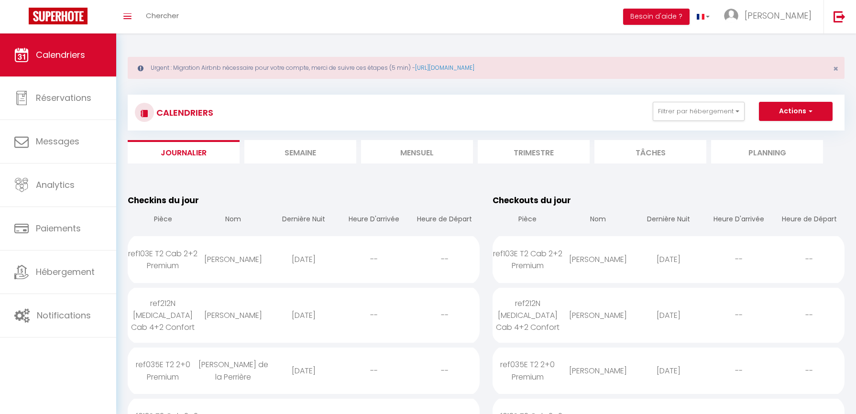
select select
click at [234, 257] on div "[PERSON_NAME]" at bounding box center [233, 259] width 70 height 31
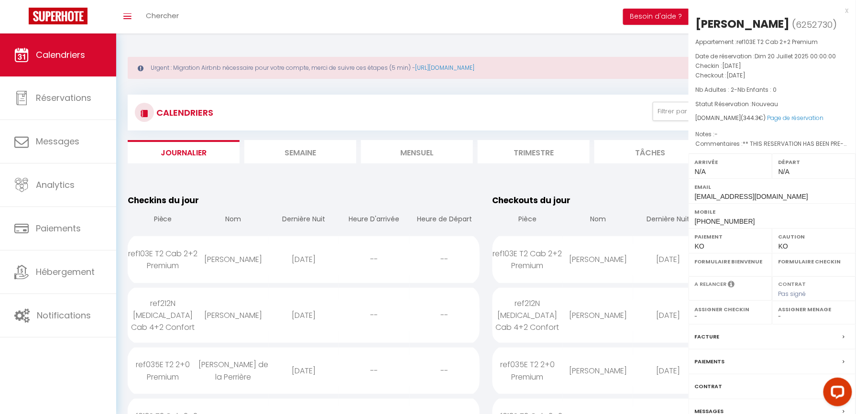
select select "0"
select select "1"
select select
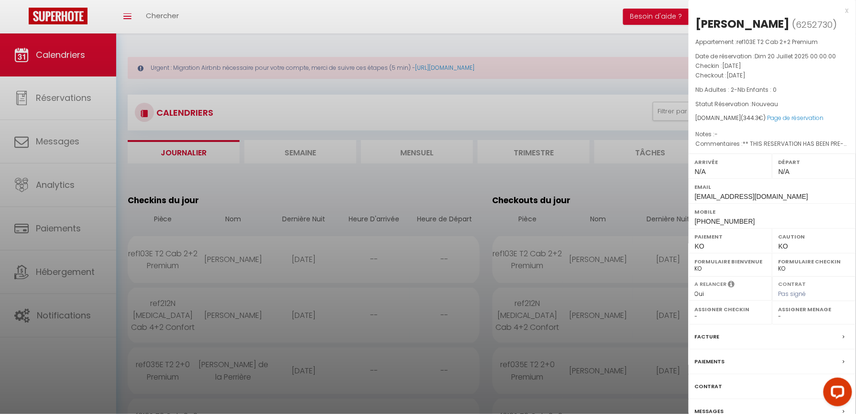
drag, startPoint x: 43, startPoint y: 391, endPoint x: 222, endPoint y: 12, distance: 419.0
click at [43, 391] on div at bounding box center [428, 207] width 856 height 414
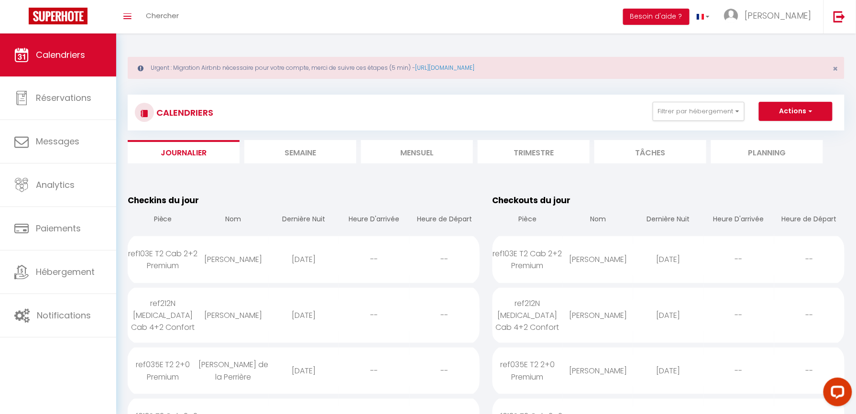
click at [209, 315] on div "[PERSON_NAME]" at bounding box center [233, 315] width 70 height 31
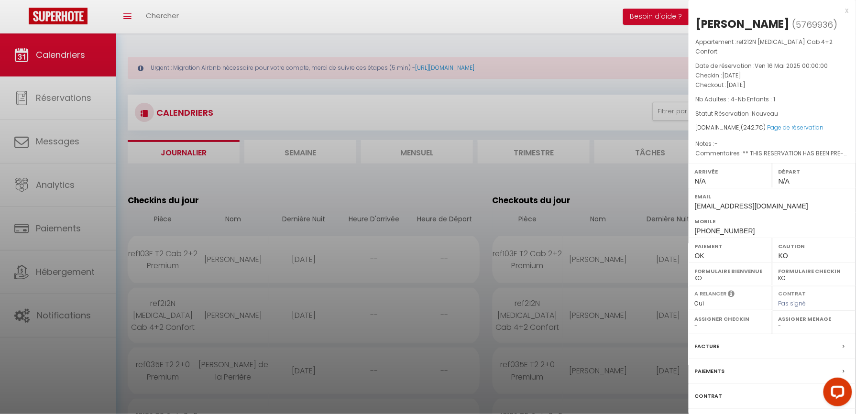
drag, startPoint x: 88, startPoint y: 391, endPoint x: 291, endPoint y: 327, distance: 212.6
click at [88, 391] on div at bounding box center [428, 207] width 856 height 414
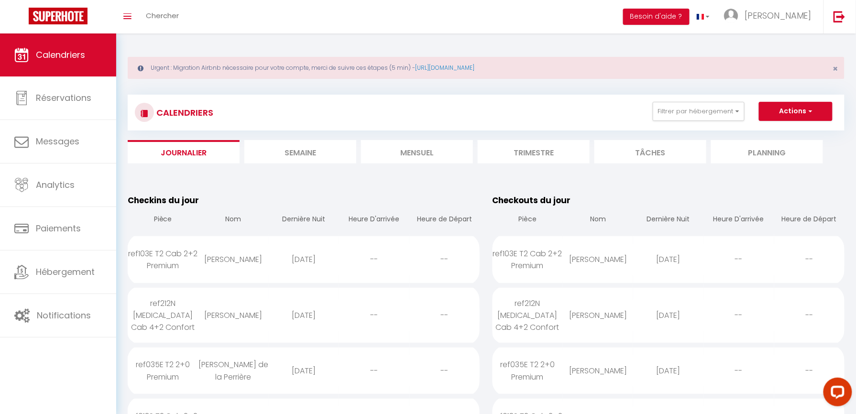
click at [71, 377] on div "Calendriers Réservations Messages Analytics Paiements Hébergement Notifications" at bounding box center [58, 224] width 116 height 383
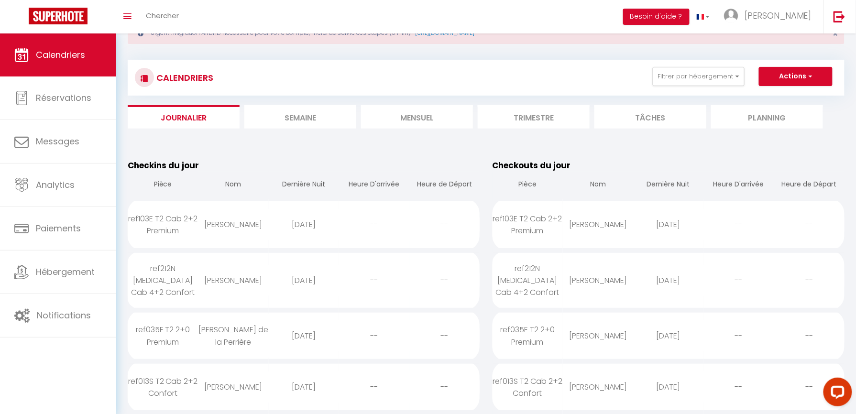
scroll to position [64, 0]
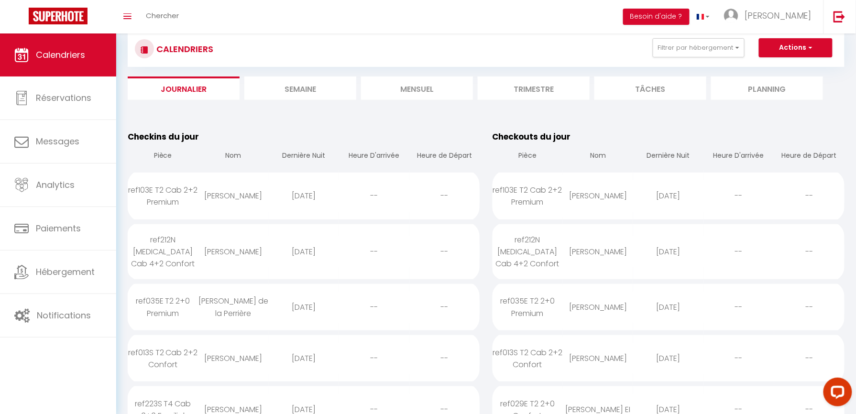
click at [245, 293] on div "[PERSON_NAME] de la Perrière" at bounding box center [233, 306] width 70 height 43
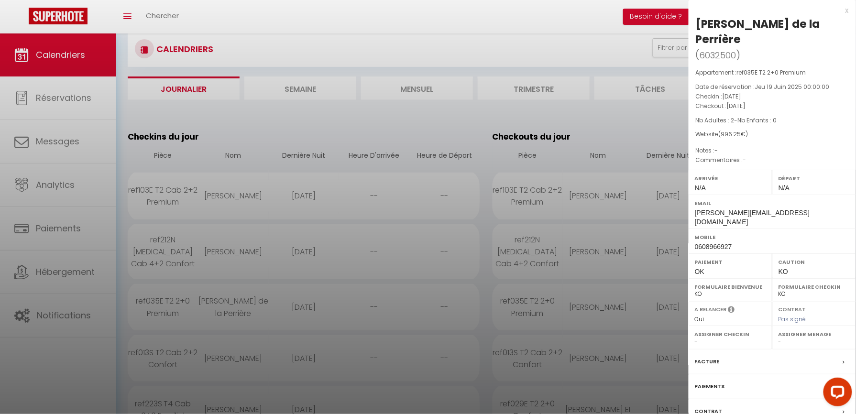
click at [505, 31] on div at bounding box center [428, 207] width 856 height 414
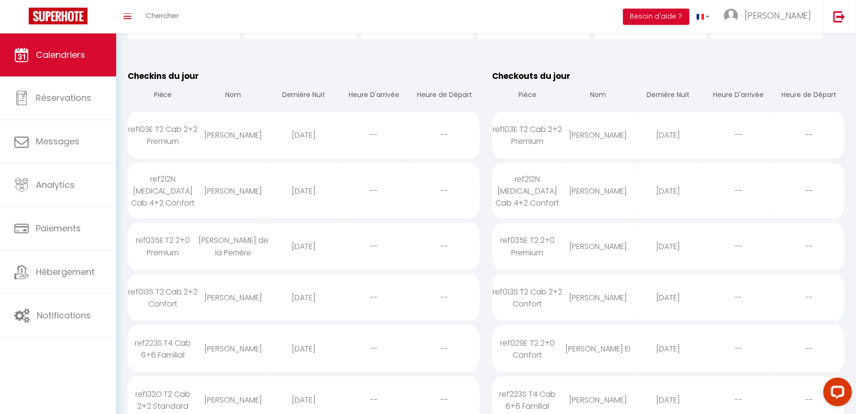
scroll to position [127, 0]
click at [224, 292] on div "[PERSON_NAME]" at bounding box center [233, 294] width 70 height 31
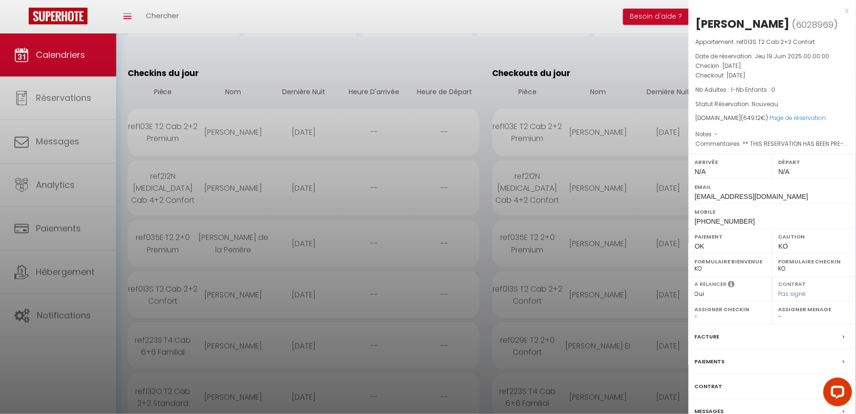
click at [43, 359] on div at bounding box center [428, 207] width 856 height 414
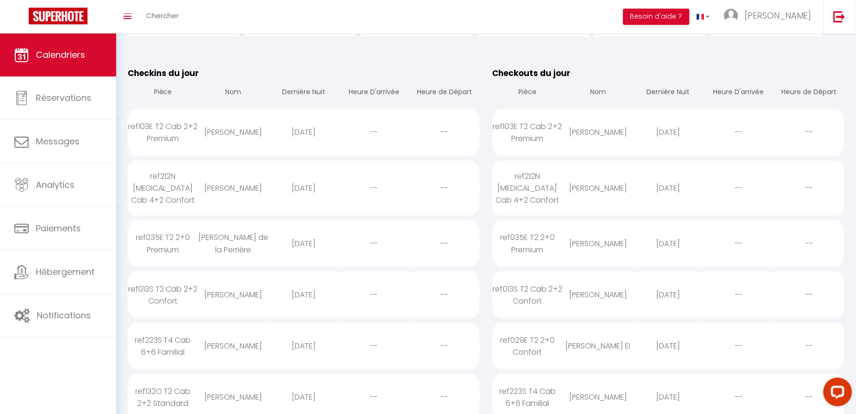
scroll to position [191, 0]
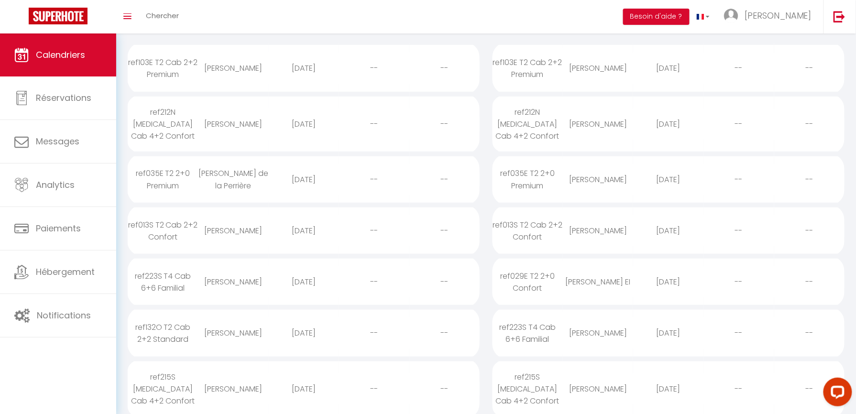
click at [234, 278] on div "[PERSON_NAME]" at bounding box center [233, 281] width 70 height 31
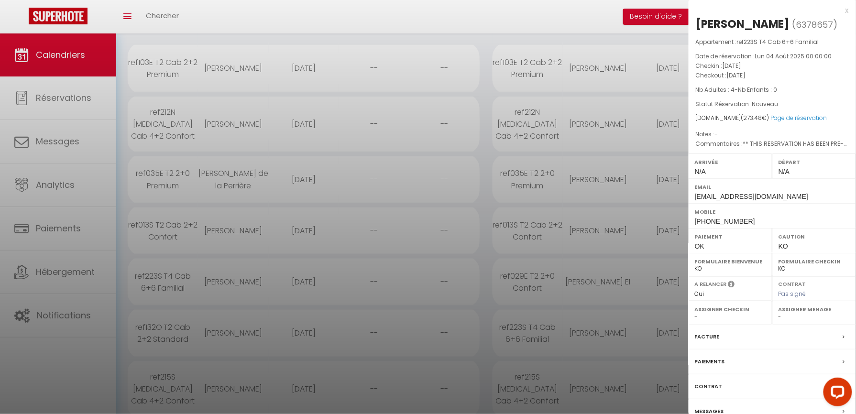
drag, startPoint x: 71, startPoint y: 379, endPoint x: 94, endPoint y: 370, distance: 24.7
click at [71, 379] on div at bounding box center [428, 207] width 856 height 414
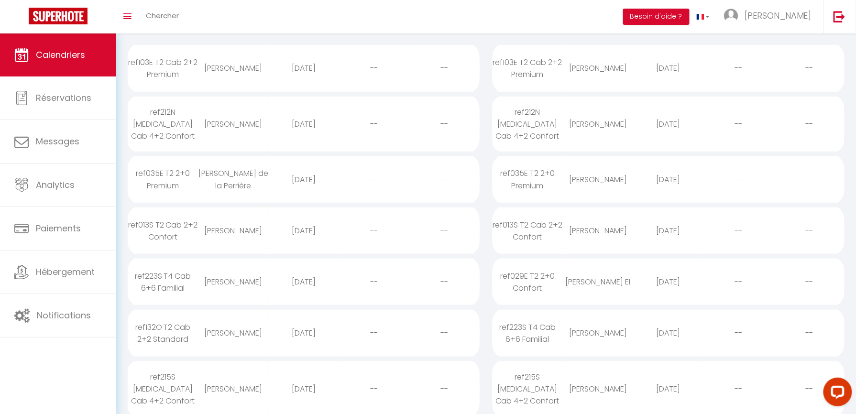
scroll to position [255, 0]
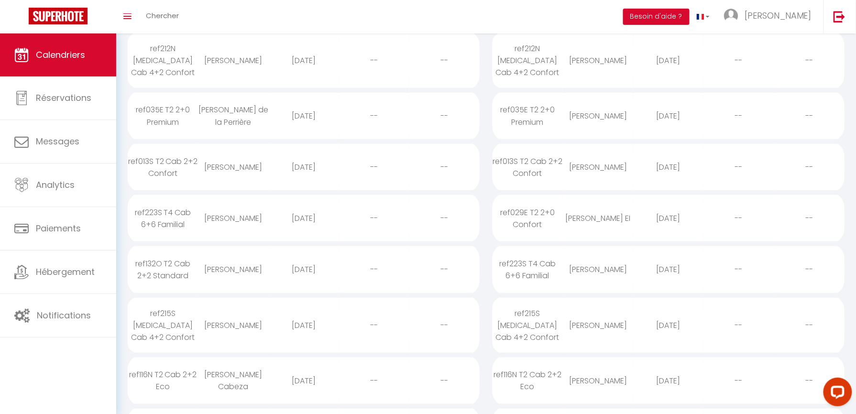
click at [230, 261] on div "[PERSON_NAME]" at bounding box center [233, 269] width 70 height 31
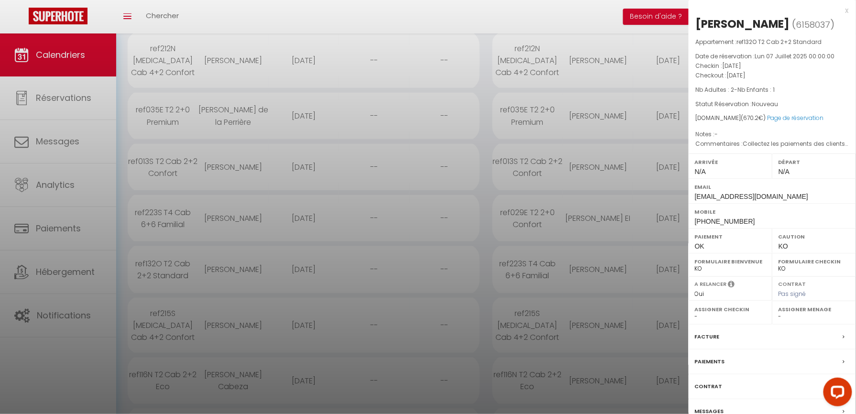
drag, startPoint x: 74, startPoint y: 379, endPoint x: 102, endPoint y: 342, distance: 46.3
click at [74, 379] on div at bounding box center [428, 207] width 856 height 414
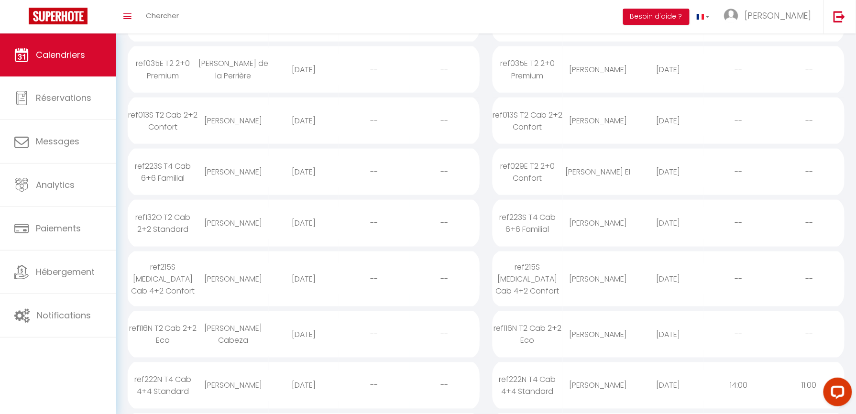
scroll to position [318, 0]
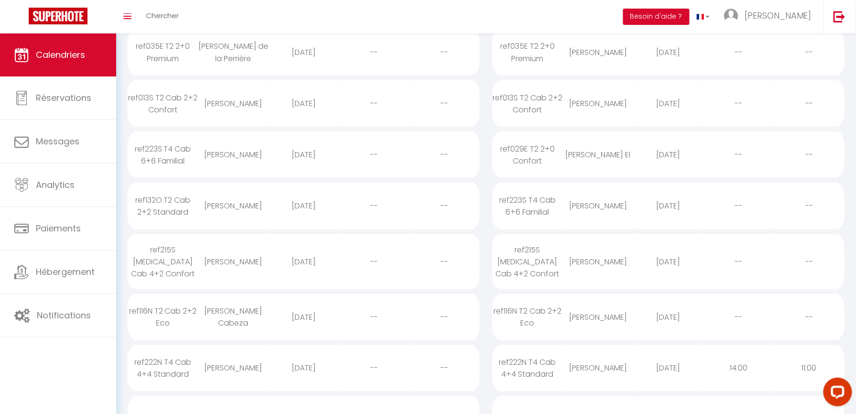
click at [261, 246] on div "[PERSON_NAME]" at bounding box center [233, 261] width 70 height 31
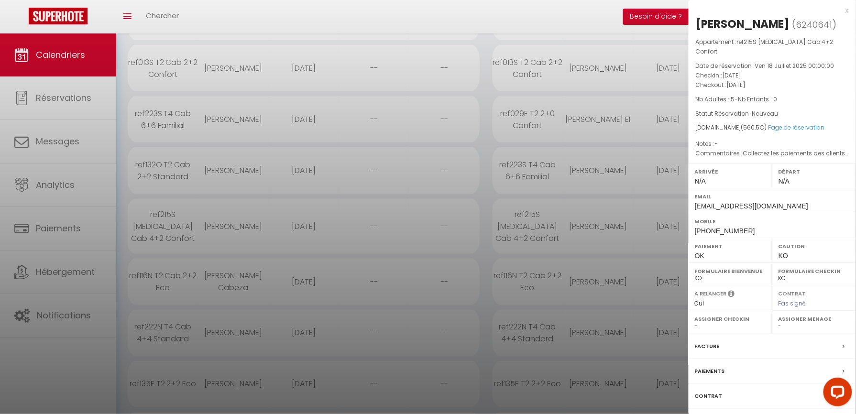
scroll to position [383, 0]
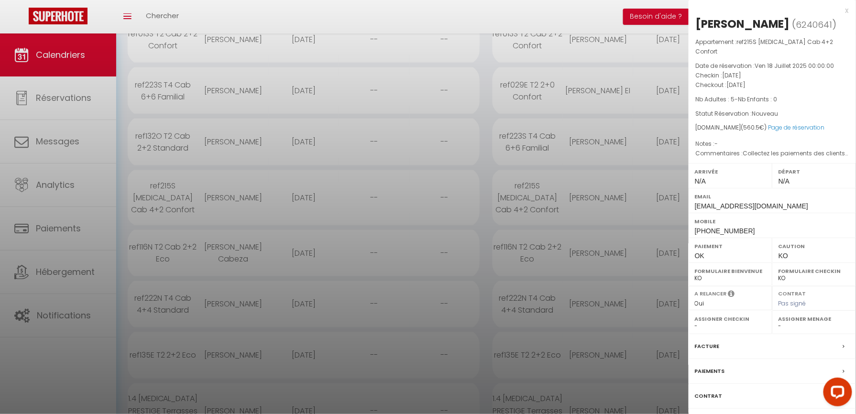
click at [253, 240] on div at bounding box center [428, 207] width 856 height 414
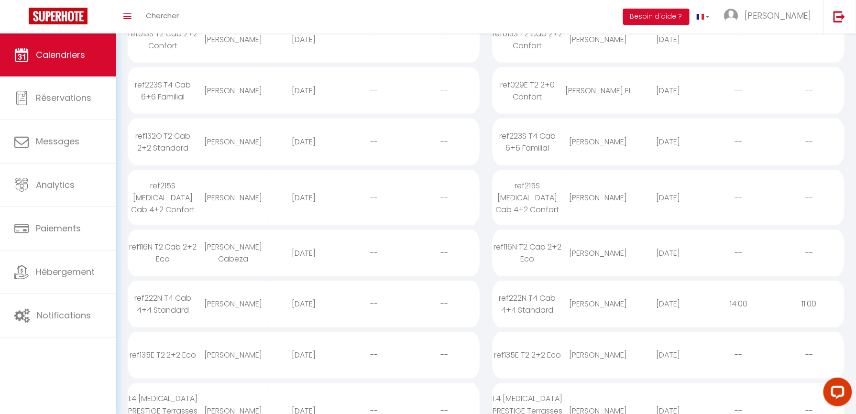
click at [253, 240] on div "[PERSON_NAME] Cabeza" at bounding box center [233, 252] width 70 height 43
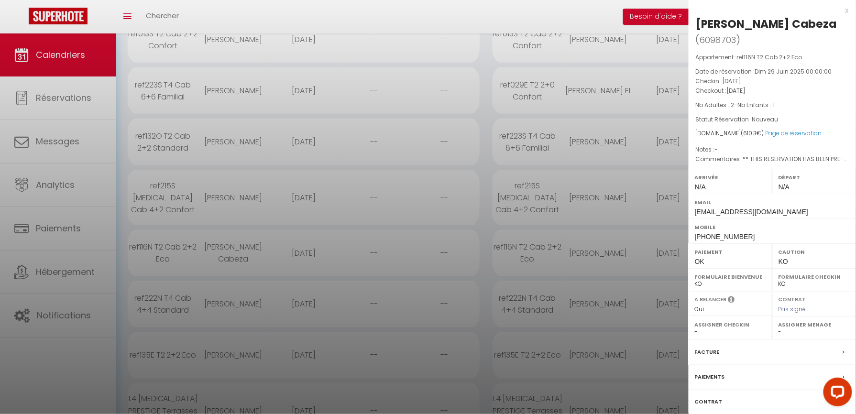
drag, startPoint x: 75, startPoint y: 377, endPoint x: 106, endPoint y: 354, distance: 38.9
click at [76, 377] on div at bounding box center [428, 207] width 856 height 414
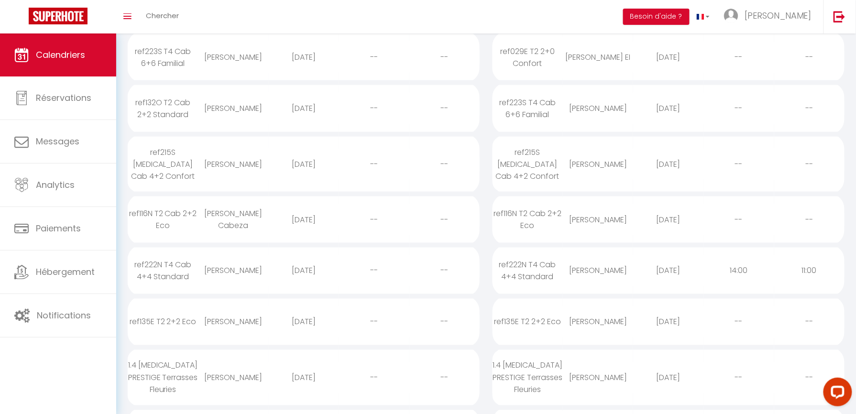
scroll to position [446, 0]
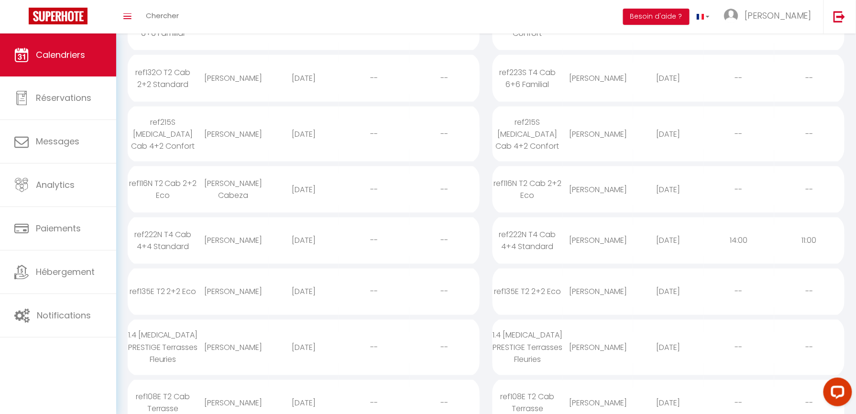
click at [241, 225] on div "[PERSON_NAME]" at bounding box center [233, 240] width 70 height 31
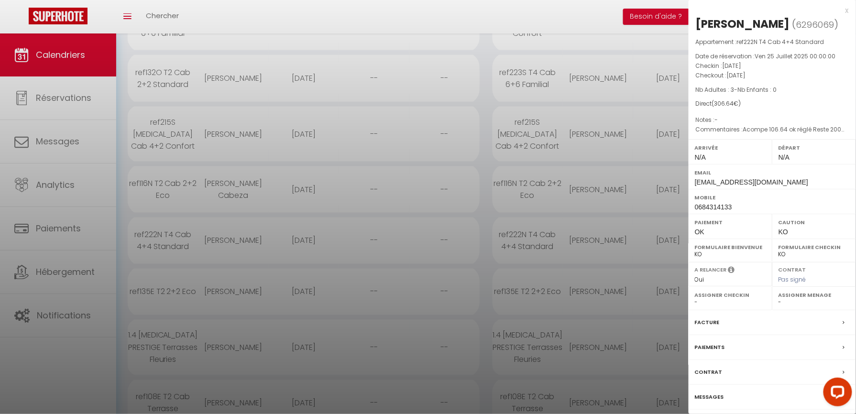
click at [85, 368] on div at bounding box center [428, 207] width 856 height 414
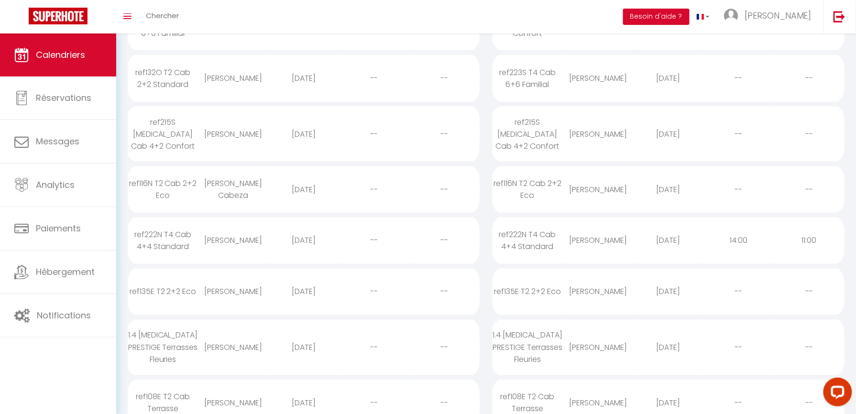
click at [269, 225] on div "[DATE]" at bounding box center [304, 240] width 70 height 31
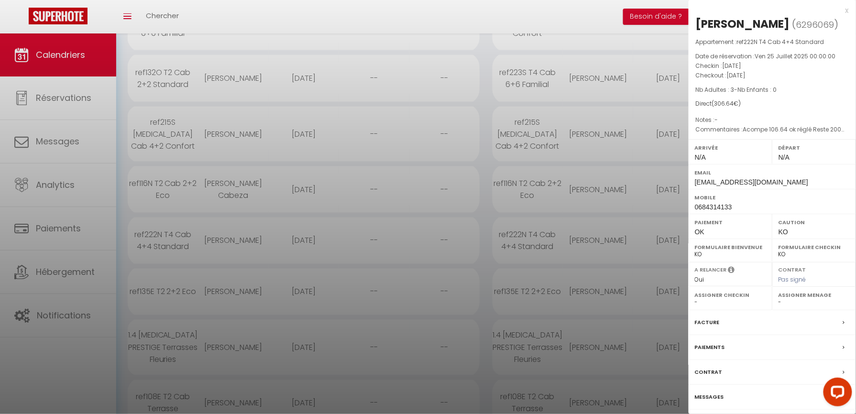
click at [308, 5] on div at bounding box center [428, 207] width 856 height 414
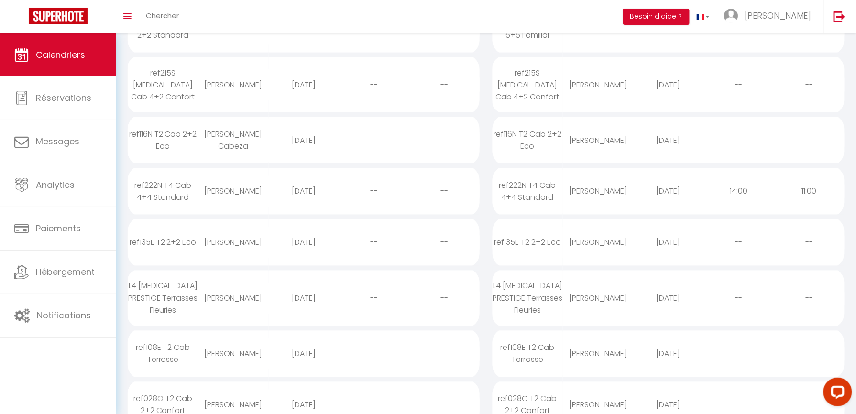
scroll to position [510, 0]
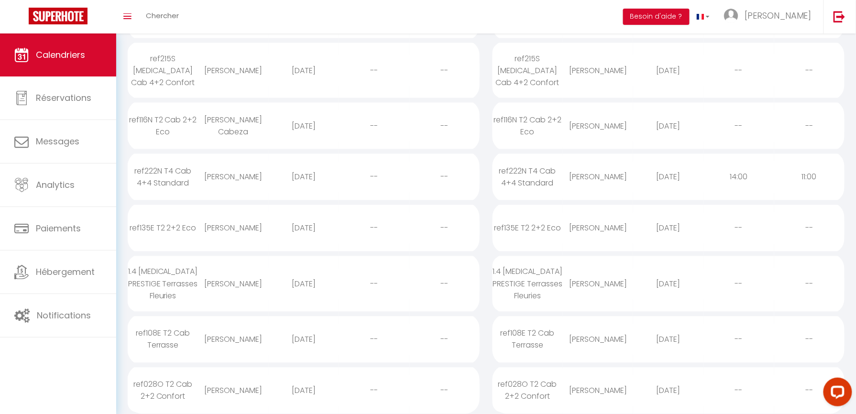
click at [238, 213] on div "[PERSON_NAME]" at bounding box center [233, 228] width 70 height 31
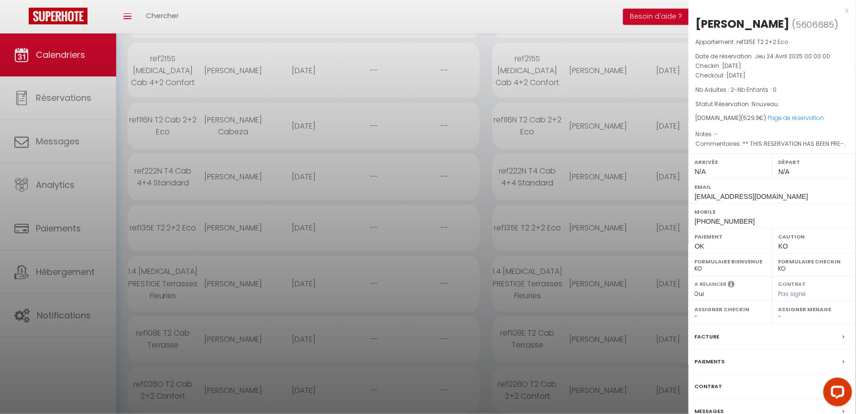
click at [261, 310] on div at bounding box center [428, 207] width 856 height 414
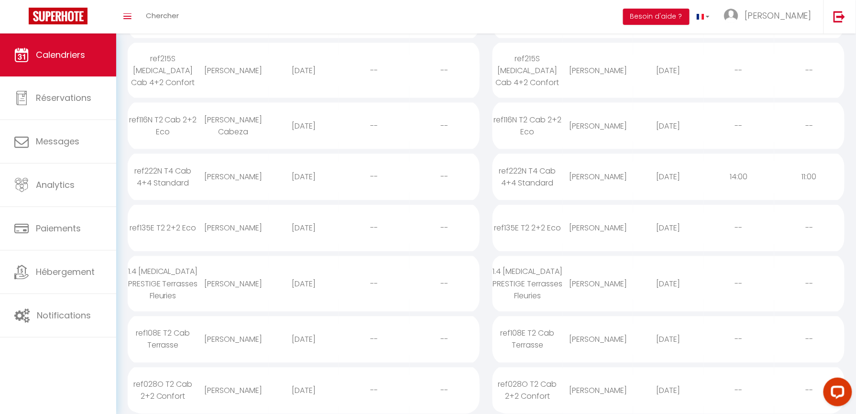
click at [269, 324] on div "[DATE]" at bounding box center [304, 339] width 70 height 31
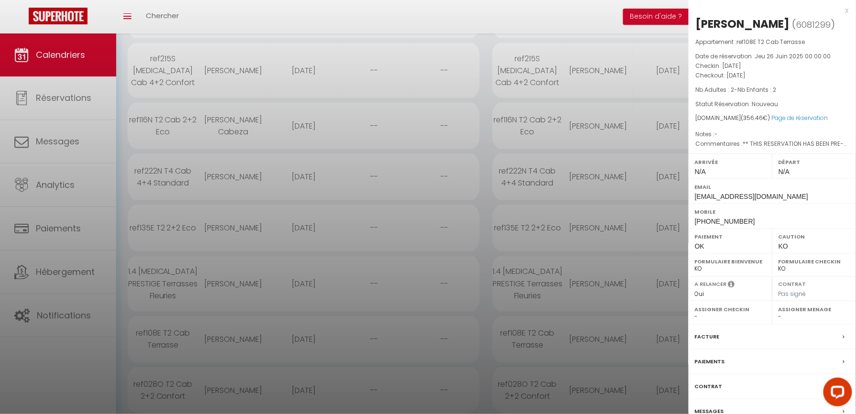
click at [247, 385] on div at bounding box center [428, 207] width 856 height 414
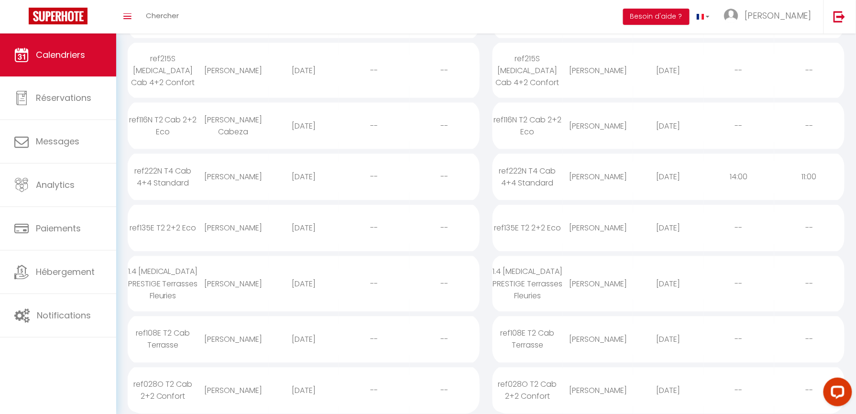
click at [239, 375] on div "[PERSON_NAME]" at bounding box center [233, 390] width 70 height 31
